Goal: Information Seeking & Learning: Check status

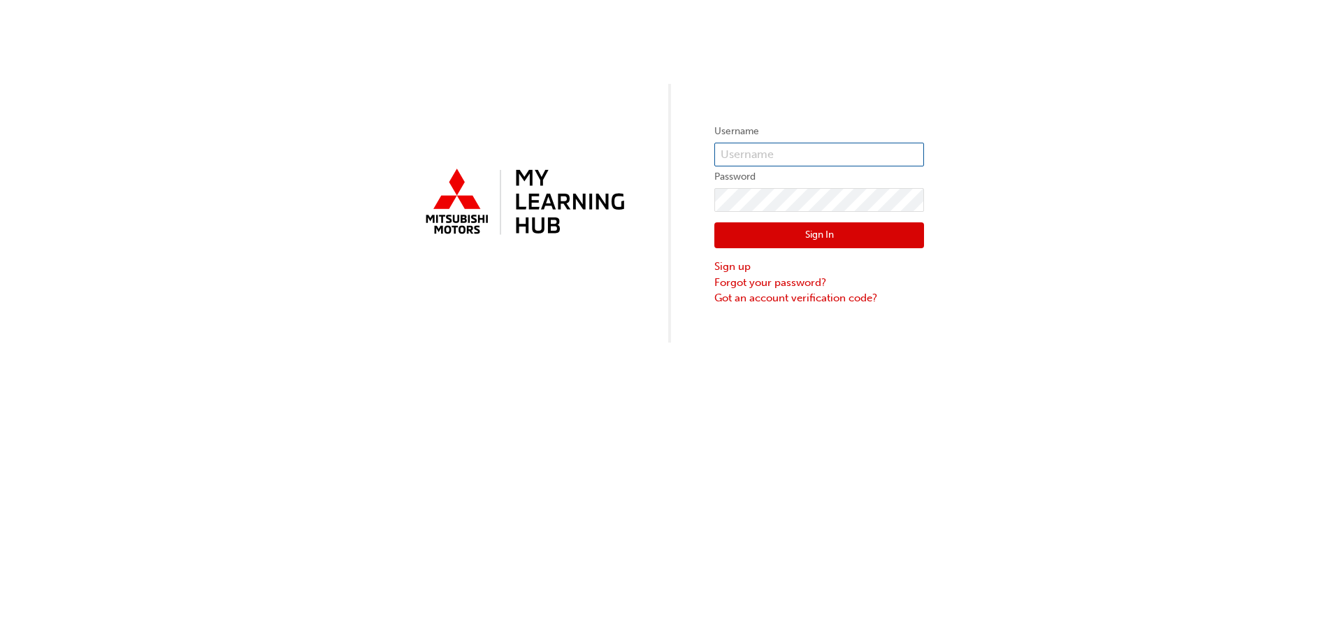
click at [734, 155] on input "text" at bounding box center [819, 155] width 210 height 24
type input "jward@ktmg.com.au"
drag, startPoint x: 862, startPoint y: 268, endPoint x: 859, endPoint y: 247, distance: 20.5
click at [862, 268] on link "Sign up" at bounding box center [819, 267] width 210 height 16
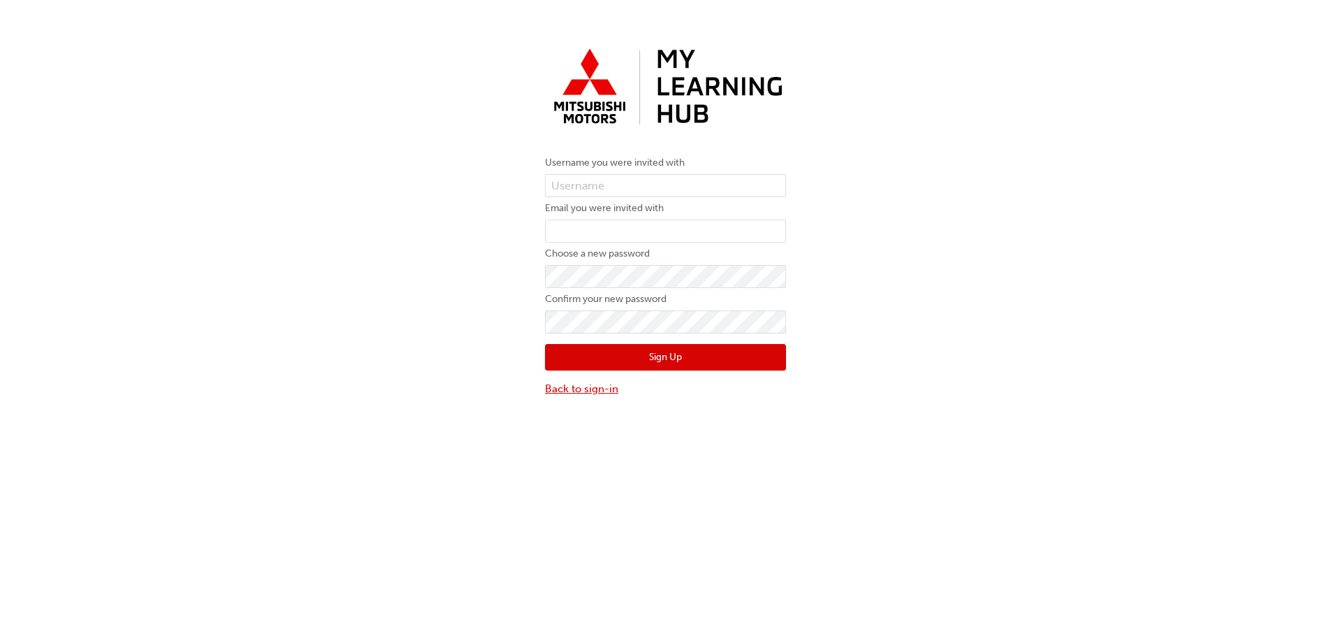
click at [590, 380] on div "Sign Up Back to sign-in" at bounding box center [665, 364] width 241 height 63
drag, startPoint x: 592, startPoint y: 384, endPoint x: 687, endPoint y: 359, distance: 98.3
click at [592, 384] on link "Back to sign-in" at bounding box center [665, 389] width 241 height 16
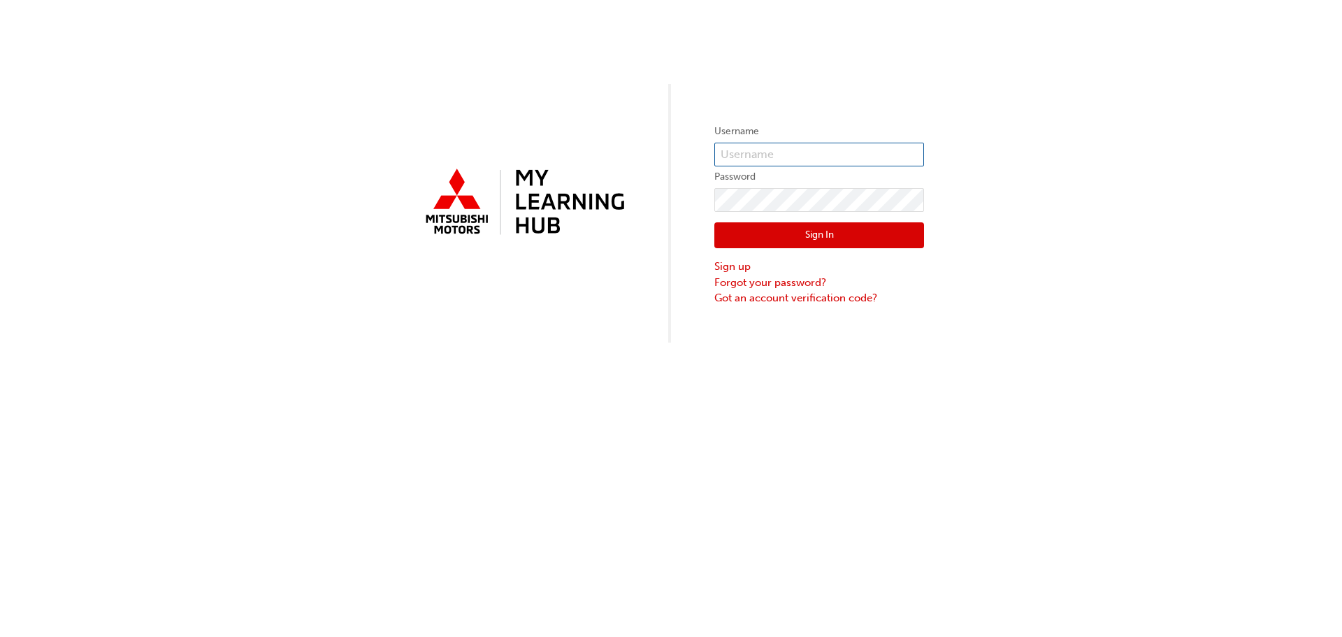
click at [801, 147] on input "text" at bounding box center [819, 155] width 210 height 24
type input "jward@ktmg.com.au"
click at [823, 224] on button "Sign In" at bounding box center [819, 235] width 210 height 27
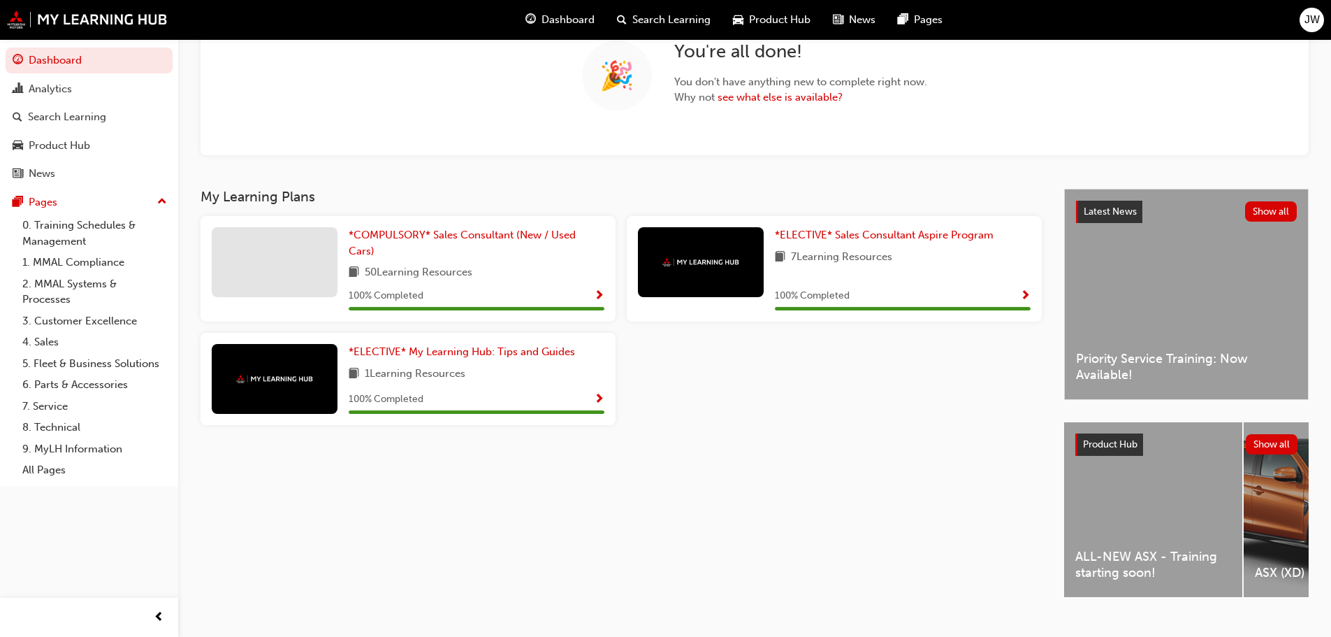
scroll to position [156, 0]
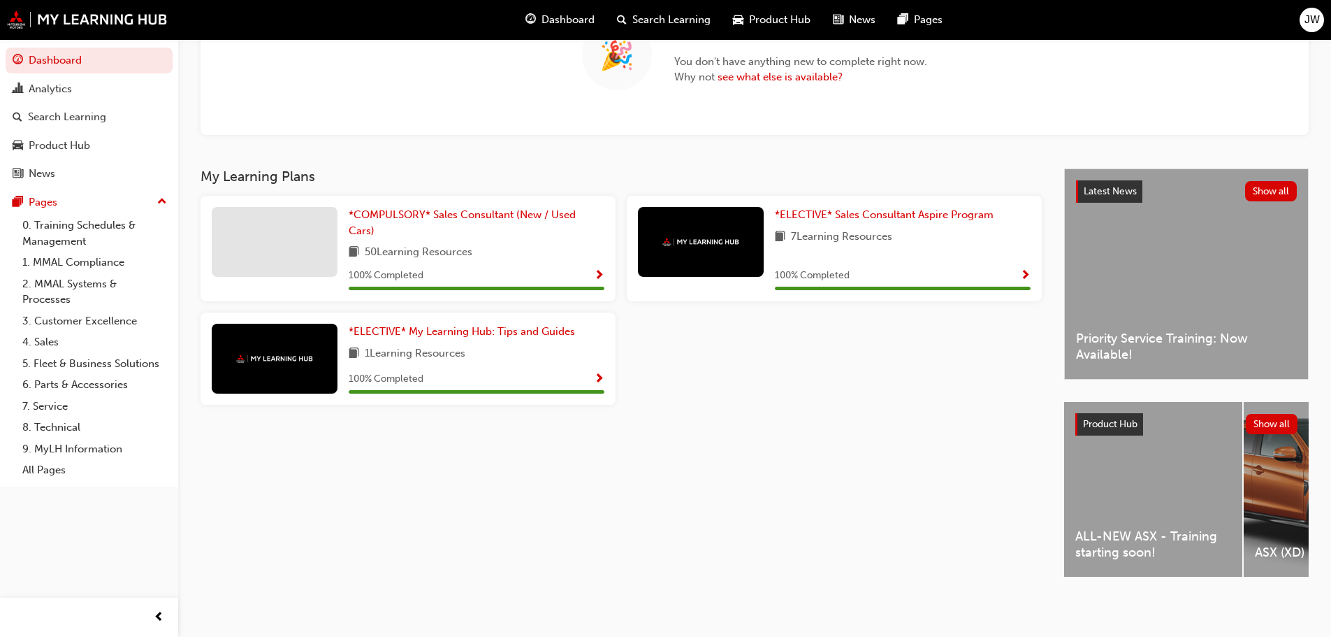
click at [1194, 496] on div "ALL-NEW ASX - Training starting soon!" at bounding box center [1153, 489] width 178 height 175
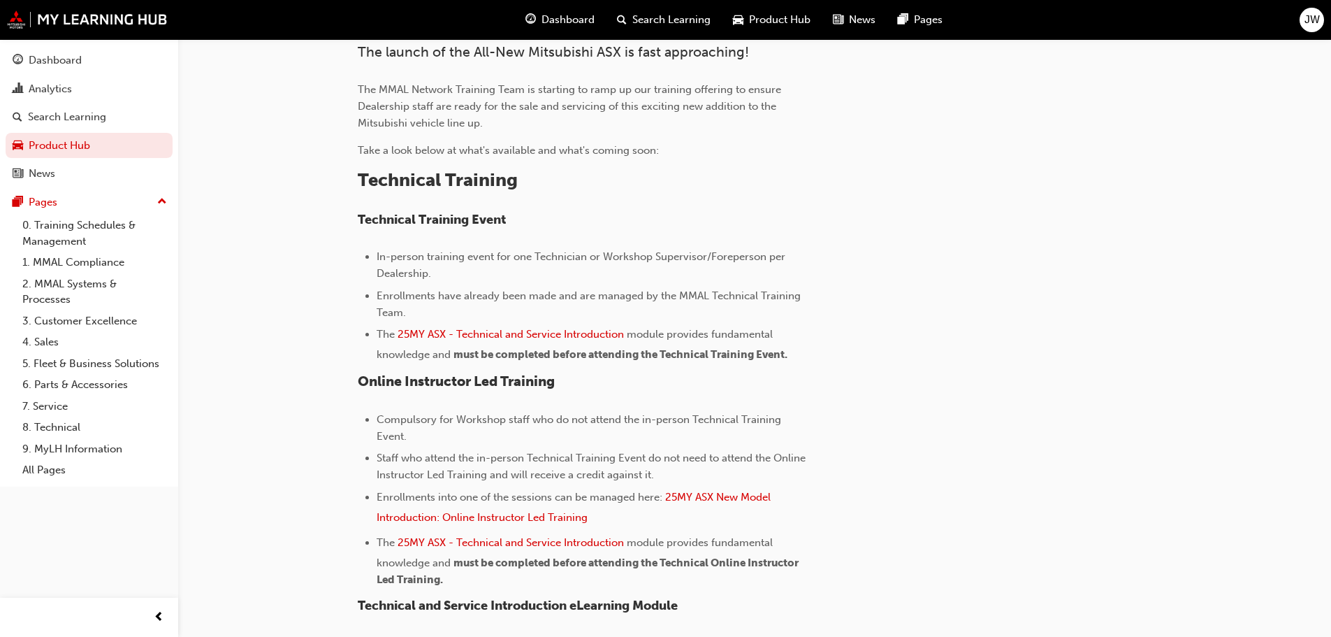
scroll to position [419, 0]
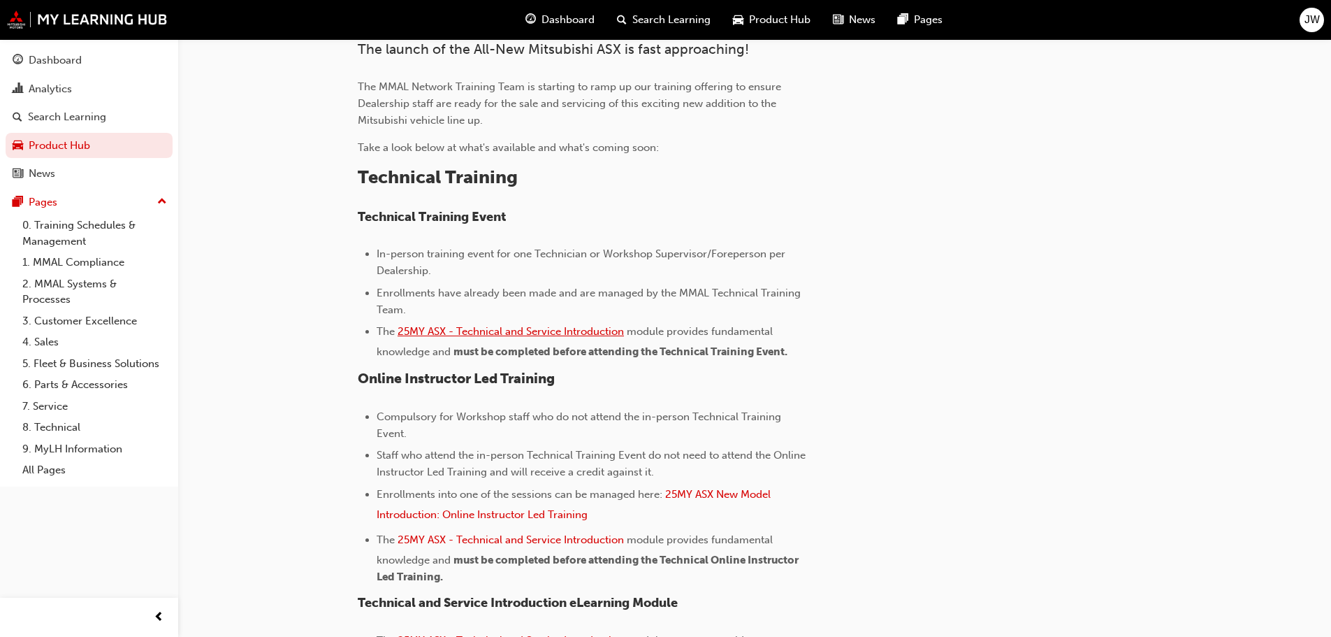
click at [537, 329] on span "25MY ASX - Technical and Service Introduction" at bounding box center [511, 331] width 226 height 13
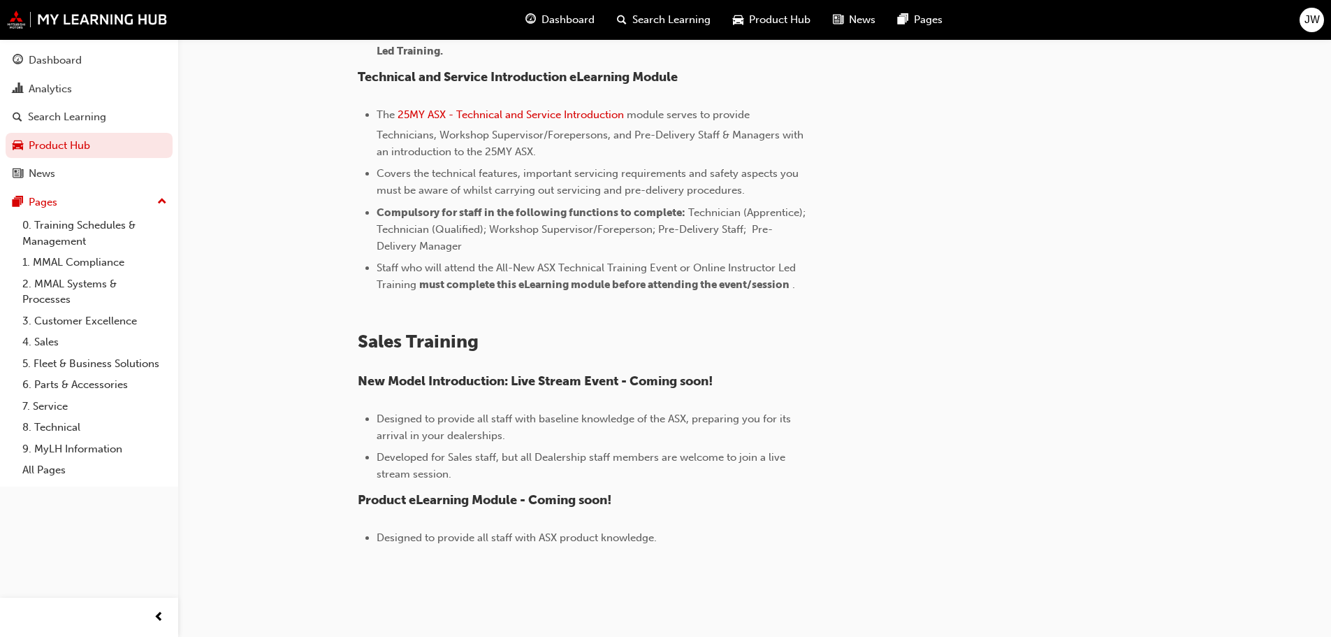
scroll to position [967, 0]
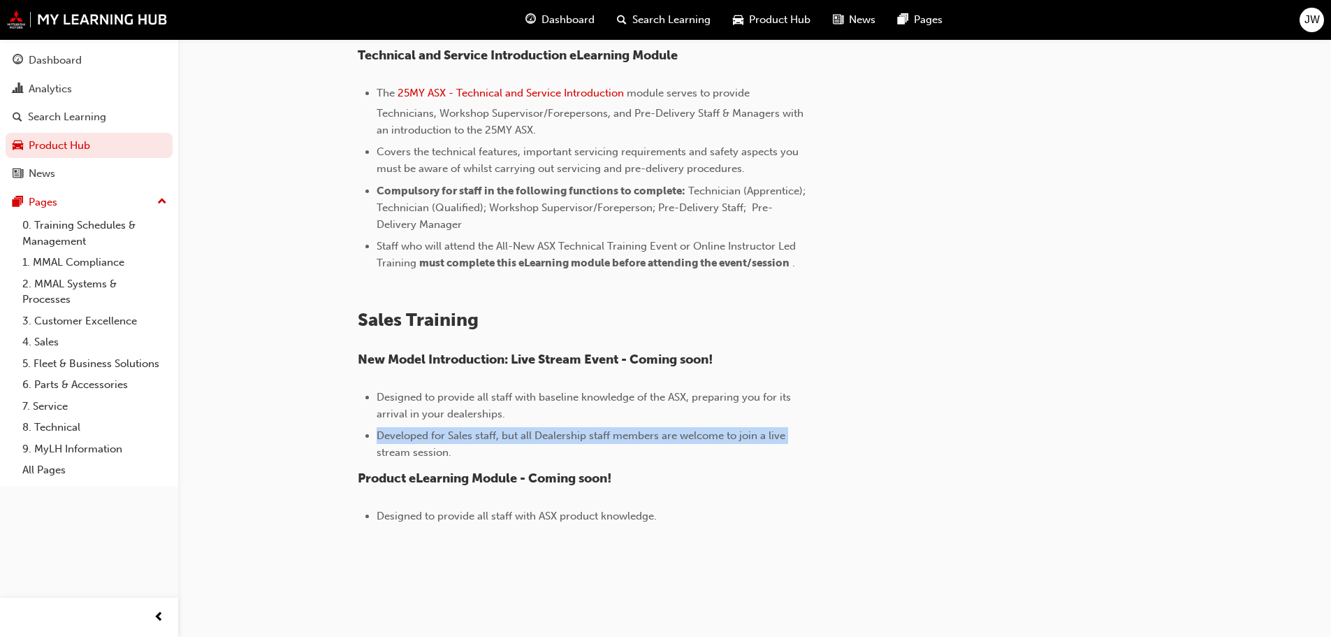
drag, startPoint x: 377, startPoint y: 432, endPoint x: 791, endPoint y: 433, distance: 414.4
click at [791, 433] on li "Developed for Sales staff, but all Dealership staff members are welcome to join…" at bounding box center [594, 444] width 435 height 34
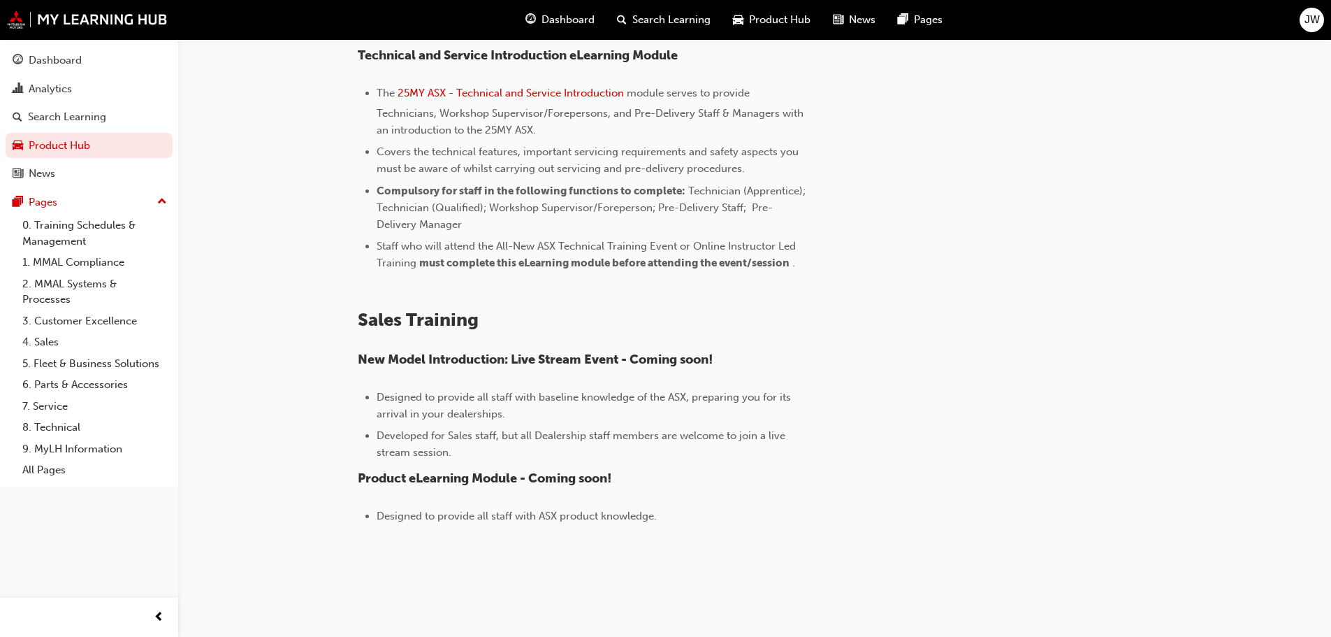
click at [775, 488] on div "The launch of the All-New Mitsubishi ASX is fast approaching! The MMAL Network …" at bounding box center [585, 9] width 454 height 1030
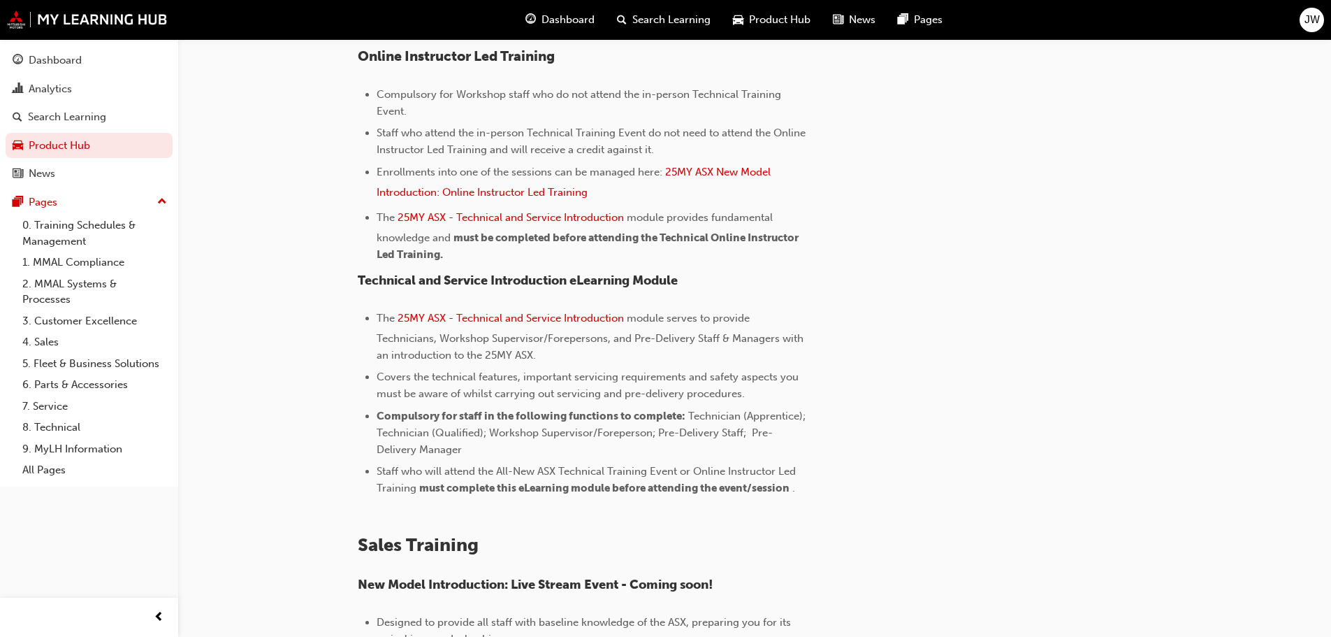
scroll to position [769, 0]
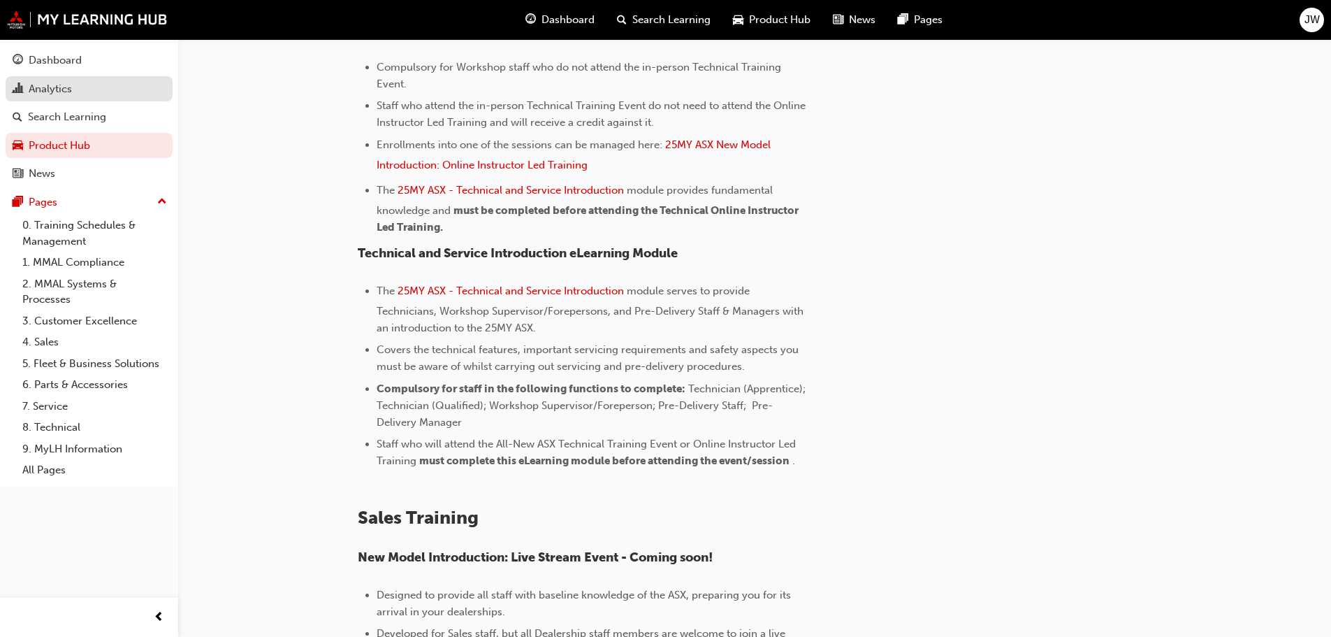
click at [68, 85] on div "Analytics" at bounding box center [50, 89] width 43 height 16
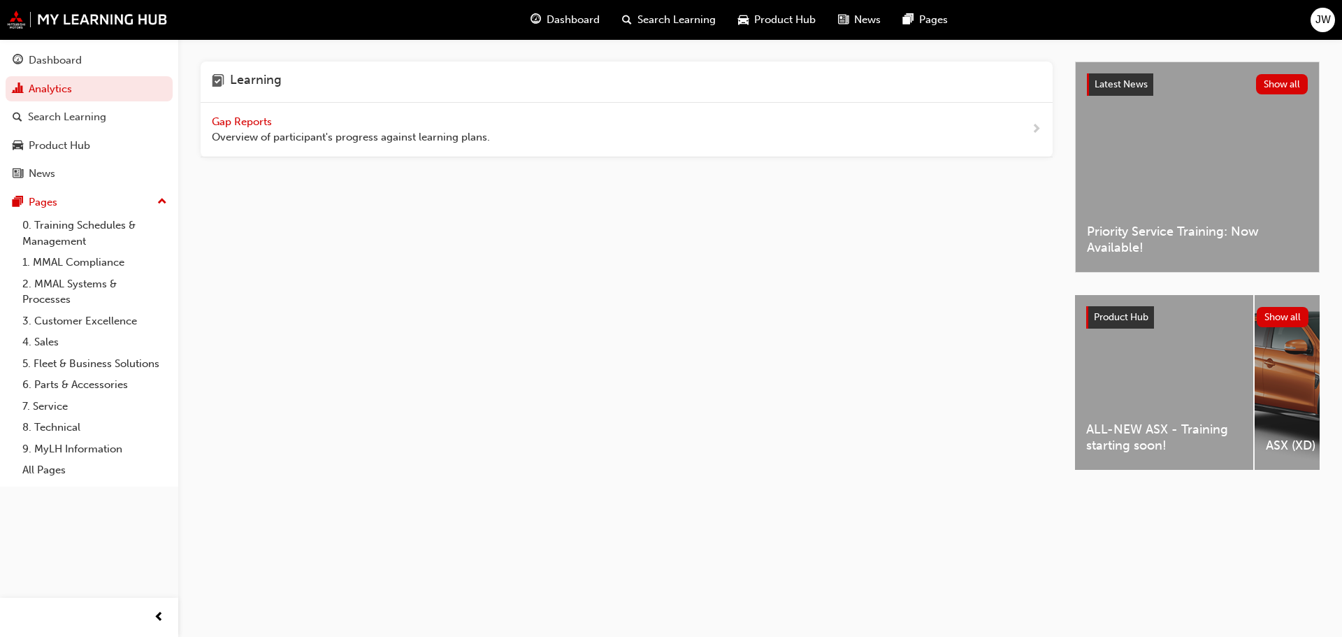
click at [254, 119] on span "Gap Reports" at bounding box center [243, 121] width 63 height 13
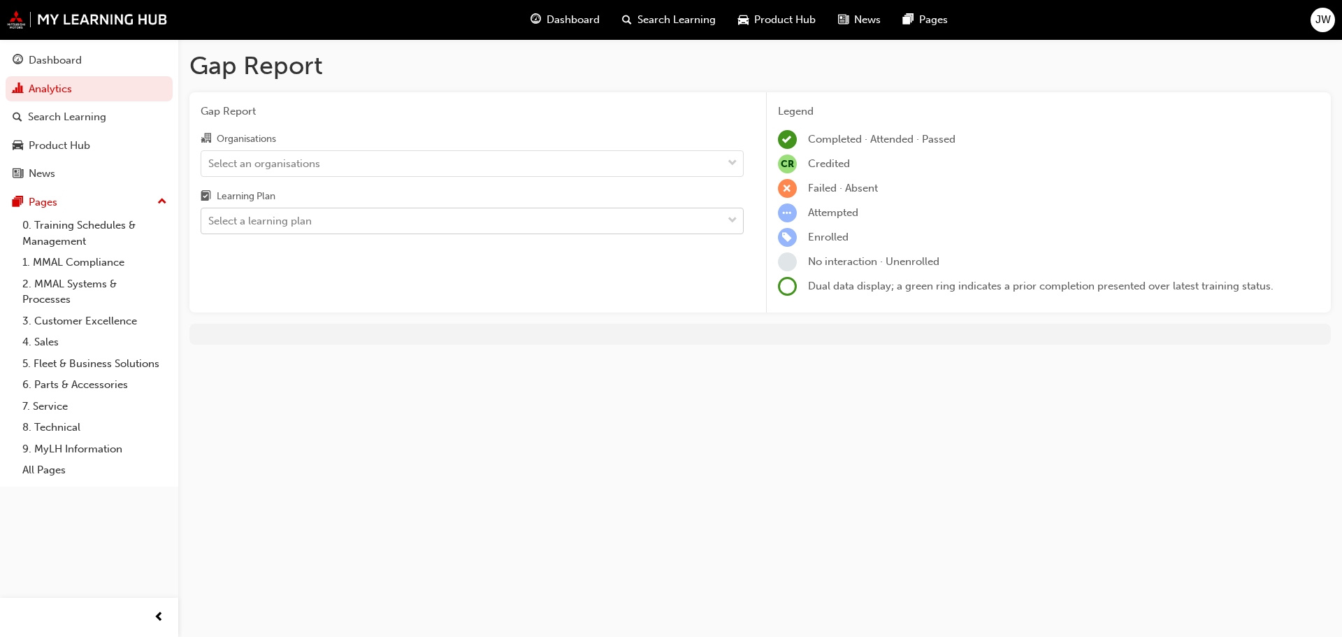
click at [328, 217] on div "Select a learning plan" at bounding box center [461, 221] width 521 height 24
click at [210, 217] on input "Learning Plan Select a learning plan" at bounding box center [208, 221] width 1 height 12
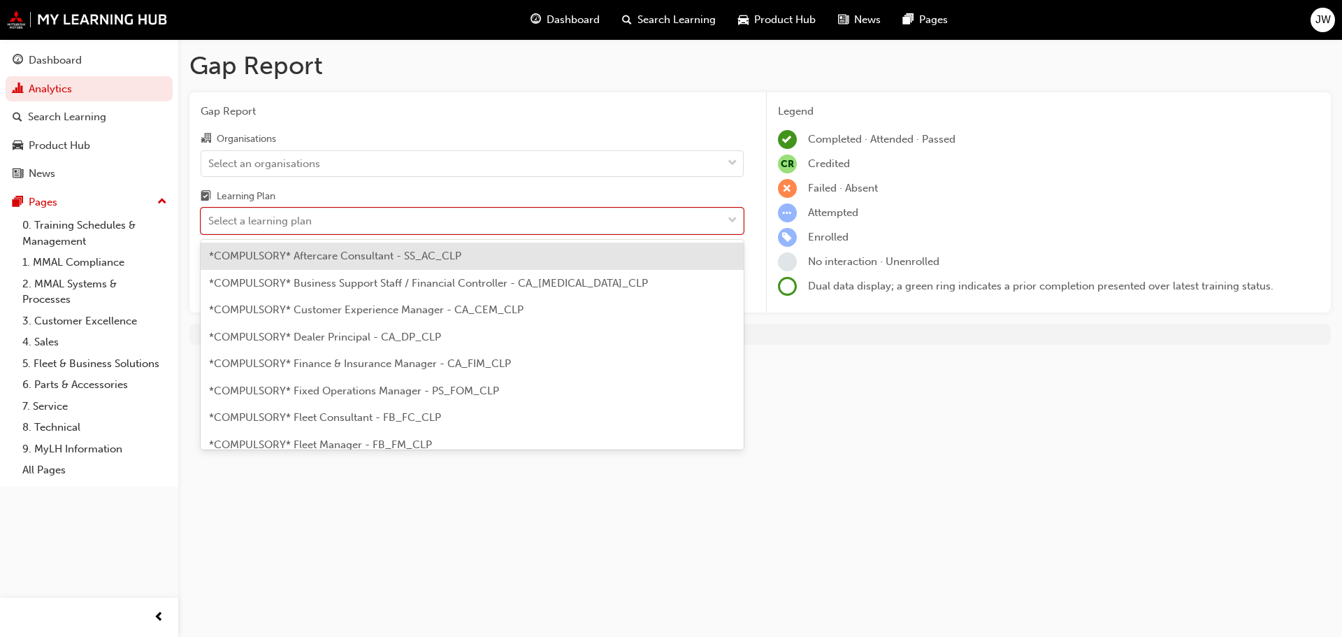
click at [331, 205] on div "Learning Plan" at bounding box center [472, 198] width 543 height 20
click at [210, 215] on input "Learning Plan option *COMPULSORY* Aftercare Consultant - SS_AC_CLP focused, 1 o…" at bounding box center [208, 221] width 1 height 12
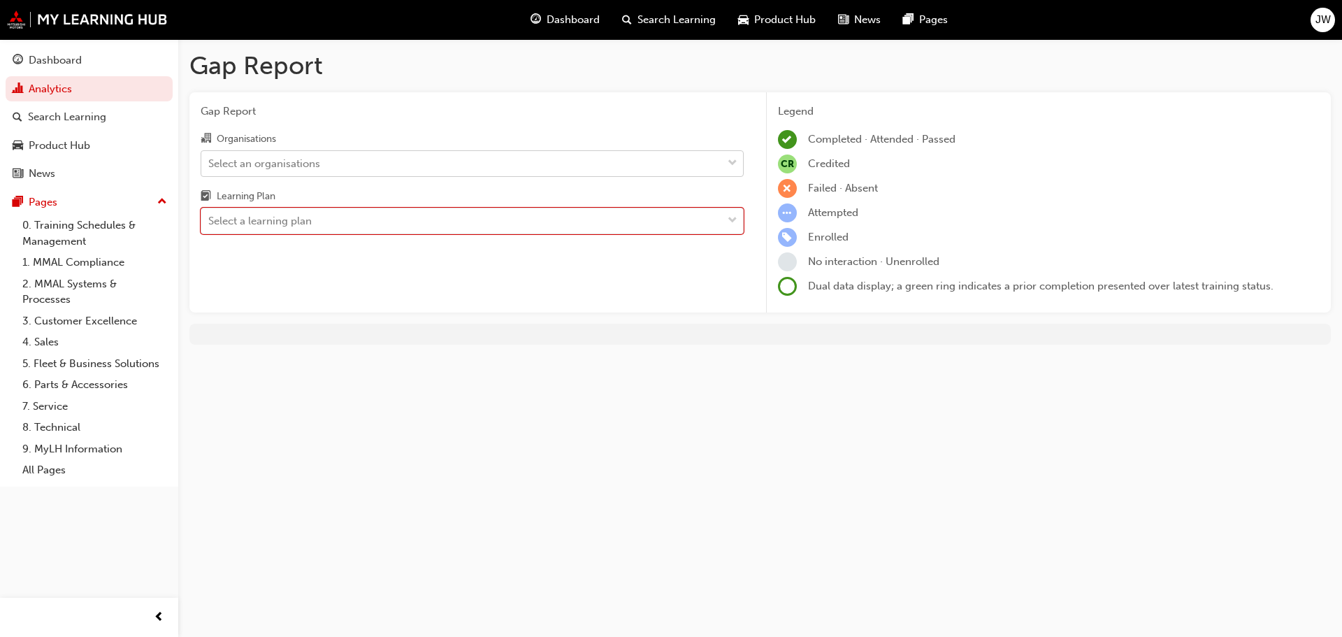
click at [345, 154] on div "Select an organisations" at bounding box center [461, 163] width 521 height 24
click at [210, 157] on input "Organisations Select an organisations" at bounding box center [208, 163] width 1 height 12
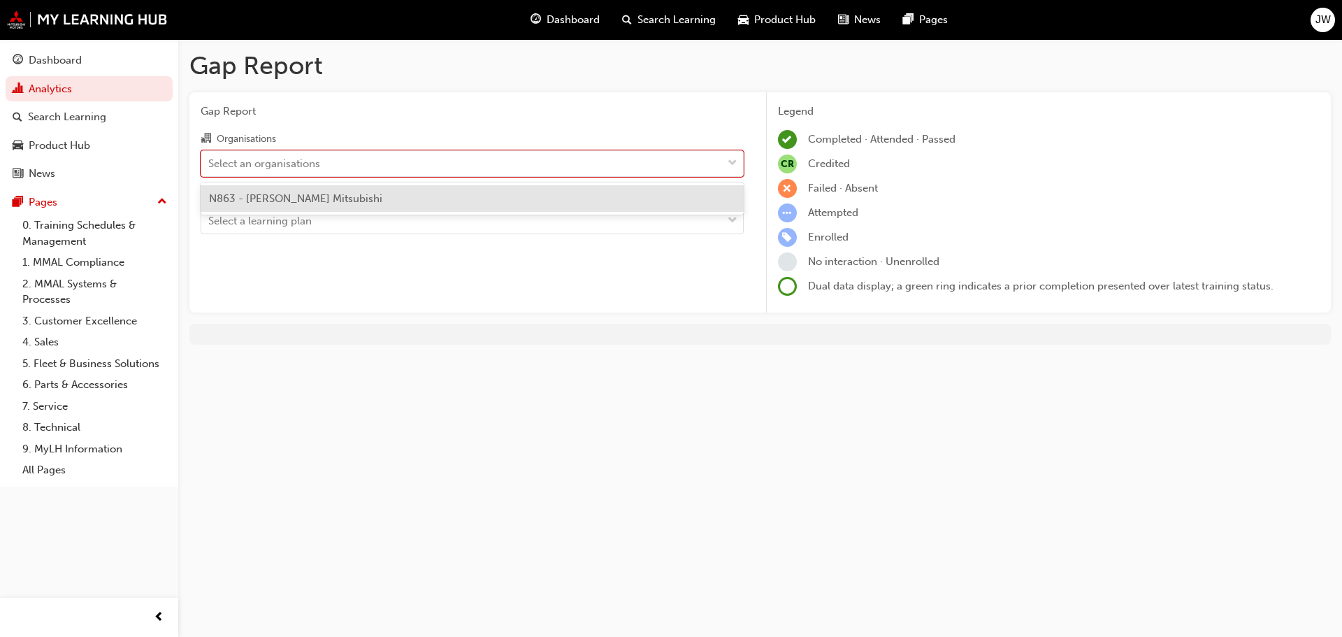
click at [339, 189] on div "N863 - Kelly Mitsubishi" at bounding box center [472, 198] width 543 height 27
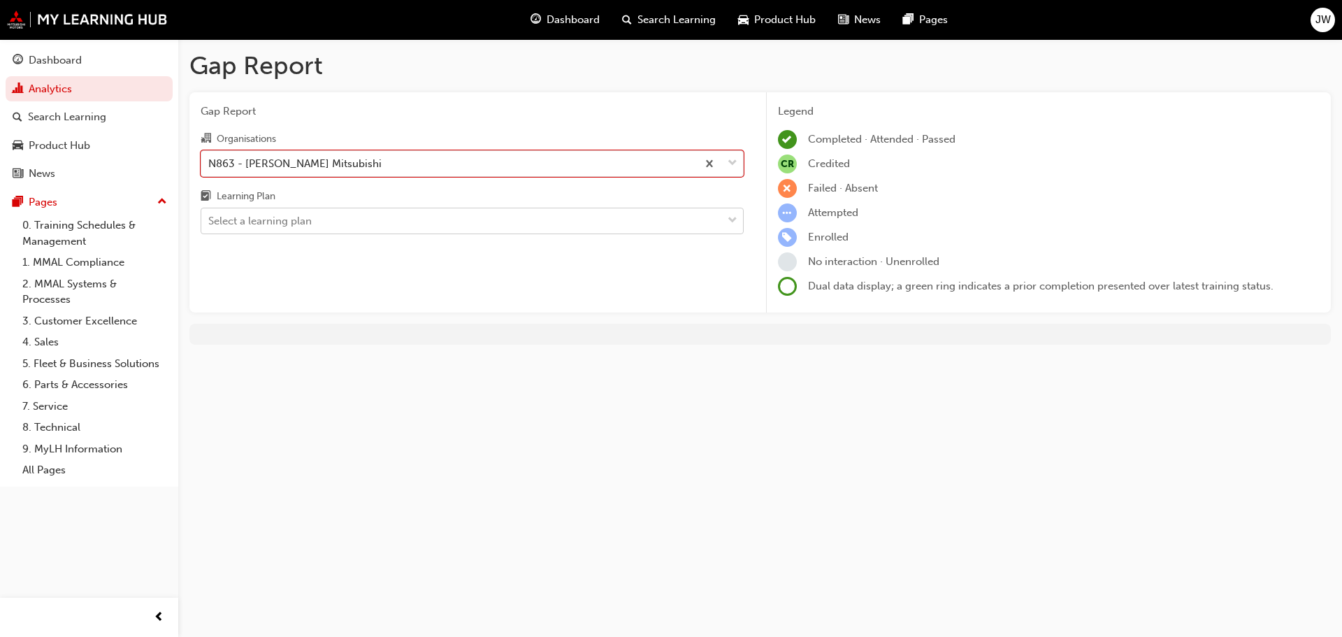
drag, startPoint x: 471, startPoint y: 248, endPoint x: 482, endPoint y: 231, distance: 20.4
click at [481, 232] on div "Gap Report Organisations option N863 - Kelly Mitsubishi, selected. 0 results av…" at bounding box center [471, 202] width 565 height 221
click at [484, 226] on div "Select a learning plan" at bounding box center [461, 221] width 521 height 24
click at [210, 226] on input "Learning Plan Select a learning plan" at bounding box center [208, 221] width 1 height 12
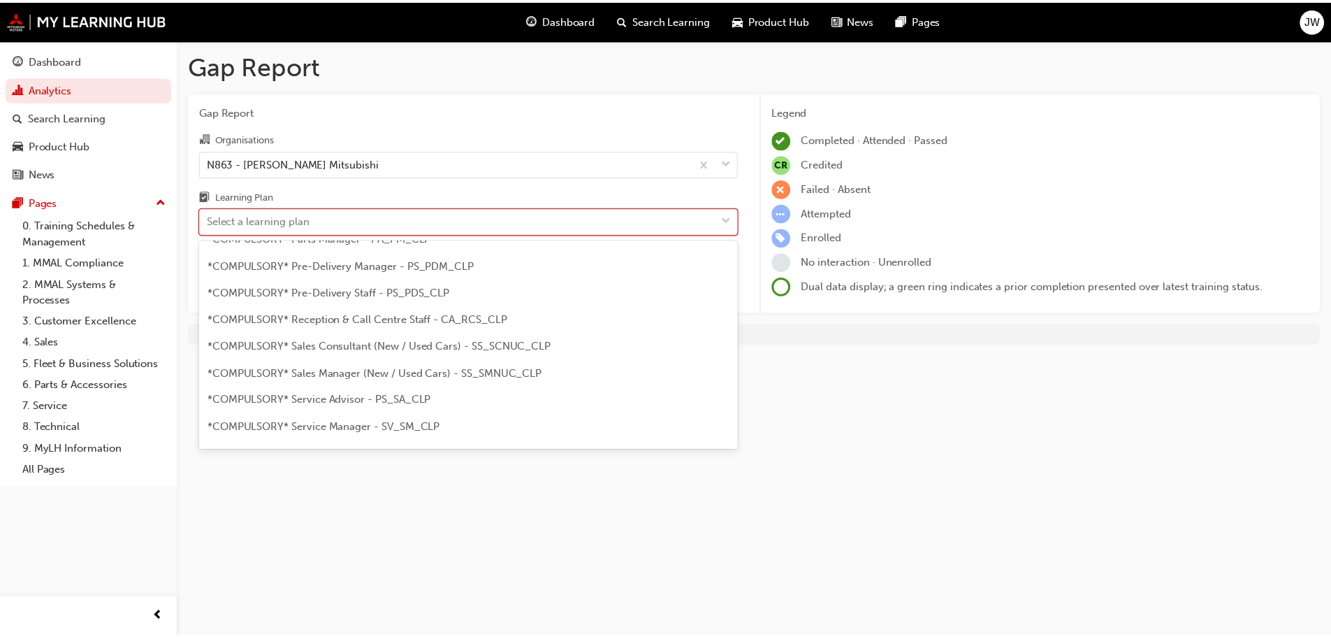
scroll to position [335, 0]
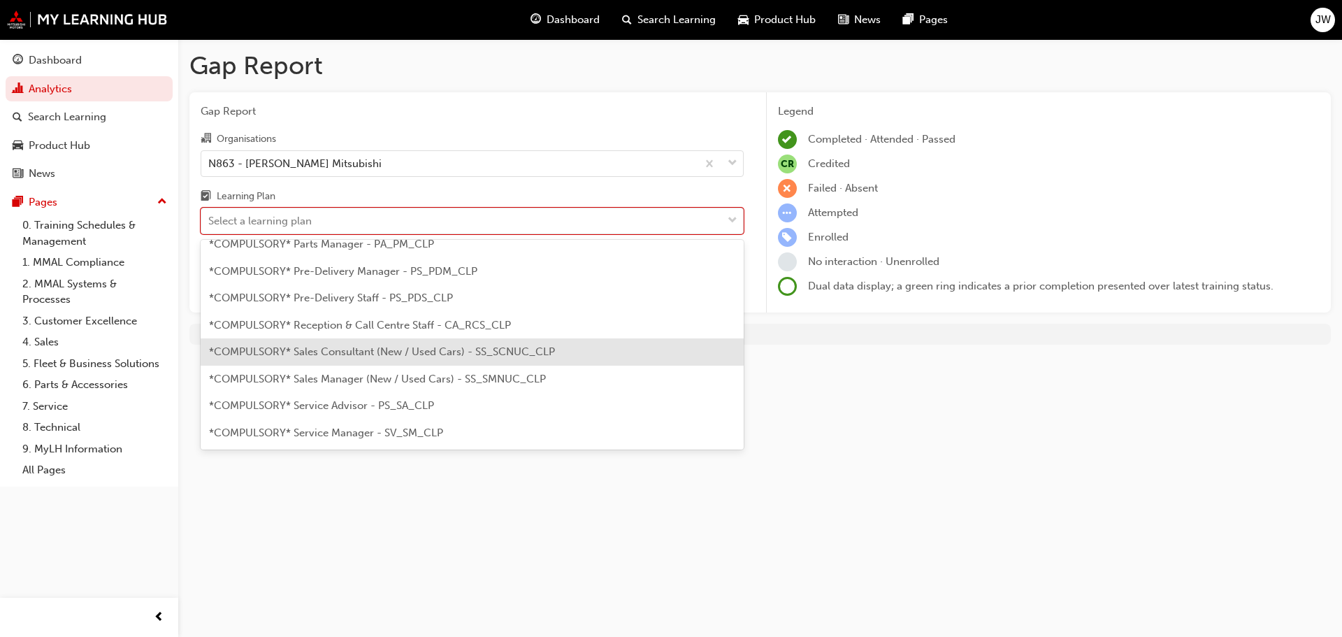
click at [367, 361] on div "*COMPULSORY* Sales Consultant (New / Used Cars) - SS_SCNUC_CLP" at bounding box center [472, 351] width 543 height 27
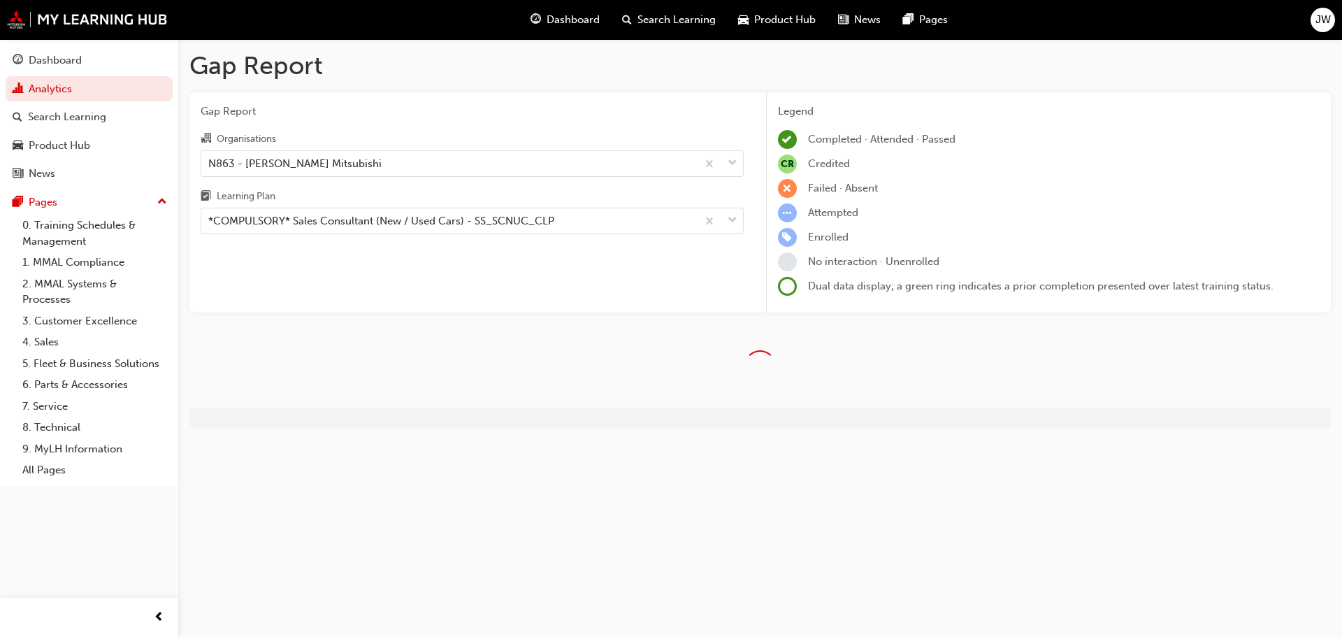
click at [495, 385] on div at bounding box center [759, 366] width 1141 height 84
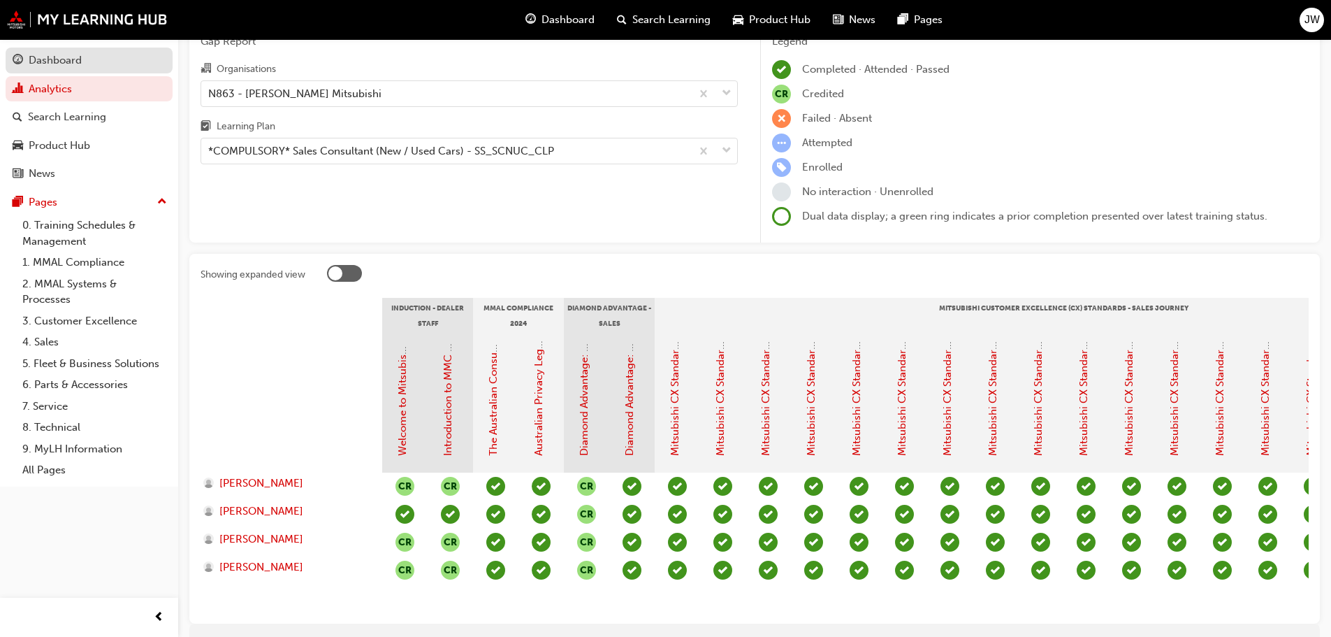
click at [71, 62] on div "Dashboard" at bounding box center [55, 60] width 53 height 16
